Goal: Use online tool/utility: Utilize a website feature to perform a specific function

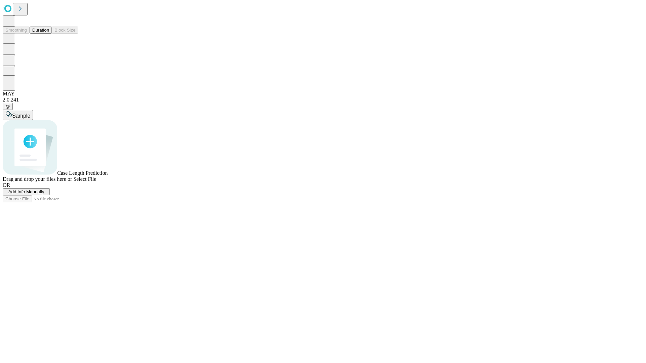
click at [49, 34] on button "Duration" at bounding box center [41, 30] width 22 height 7
click at [44, 194] on span "Add Info Manually" at bounding box center [26, 191] width 36 height 5
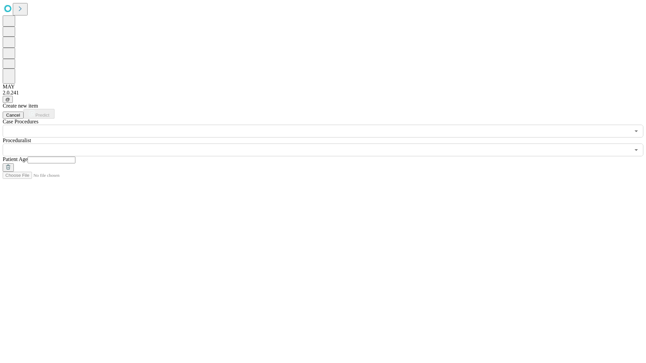
click at [75, 157] on input "text" at bounding box center [52, 160] width 48 height 7
type input "**"
click at [327, 144] on input "text" at bounding box center [316, 150] width 627 height 13
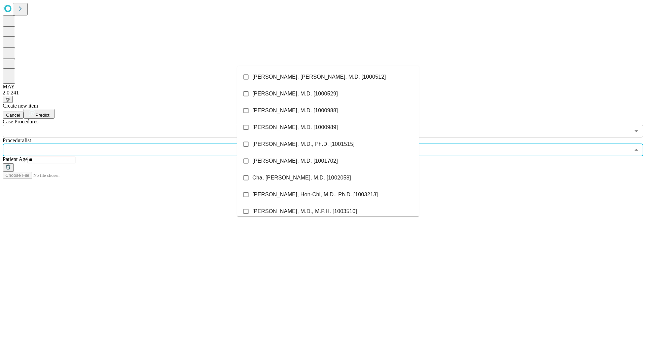
click at [328, 77] on li "[PERSON_NAME], [PERSON_NAME], M.D. [1000512]" at bounding box center [328, 77] width 182 height 17
click at [141, 125] on input "text" at bounding box center [316, 131] width 627 height 13
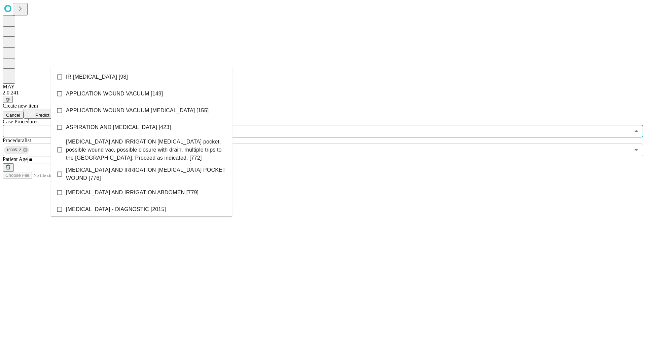
click at [142, 77] on li "IR [MEDICAL_DATA] [98]" at bounding box center [142, 77] width 182 height 17
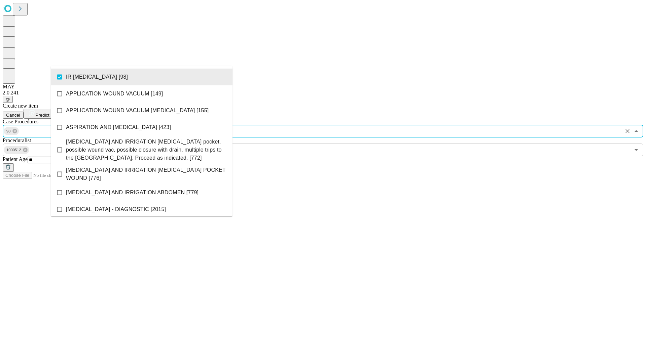
click at [49, 113] on span "Predict" at bounding box center [42, 115] width 14 height 5
